Goal: Information Seeking & Learning: Check status

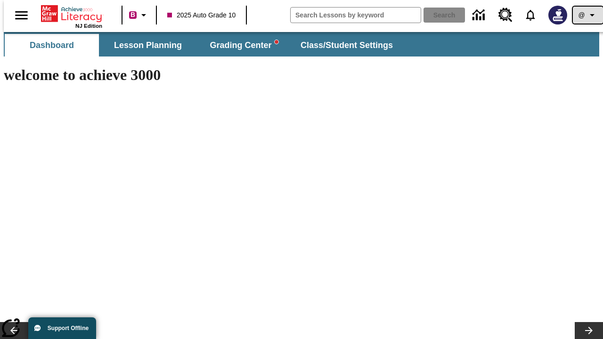
click at [587, 15] on icon "Profile/Settings" at bounding box center [592, 14] width 11 height 11
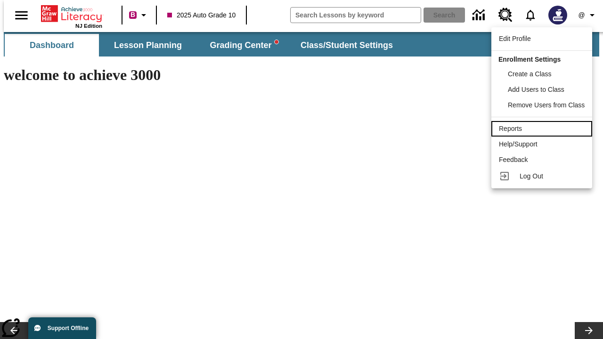
click at [543, 129] on div "Reports" at bounding box center [542, 129] width 86 height 10
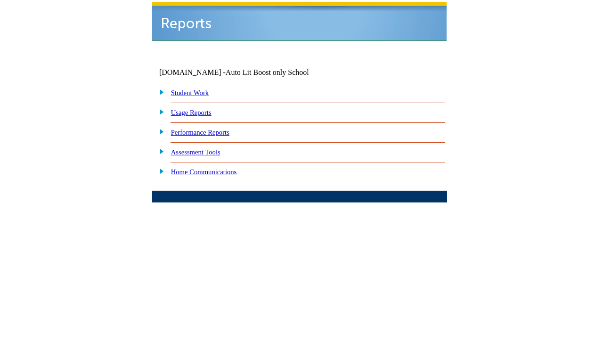
click at [210, 129] on link "Performance Reports" at bounding box center [200, 133] width 58 height 8
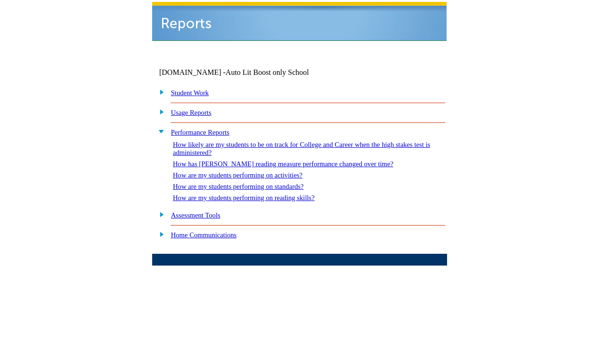
click at [248, 183] on link "How are my students performing on standards?" at bounding box center [238, 187] width 131 height 8
